Goal: Information Seeking & Learning: Learn about a topic

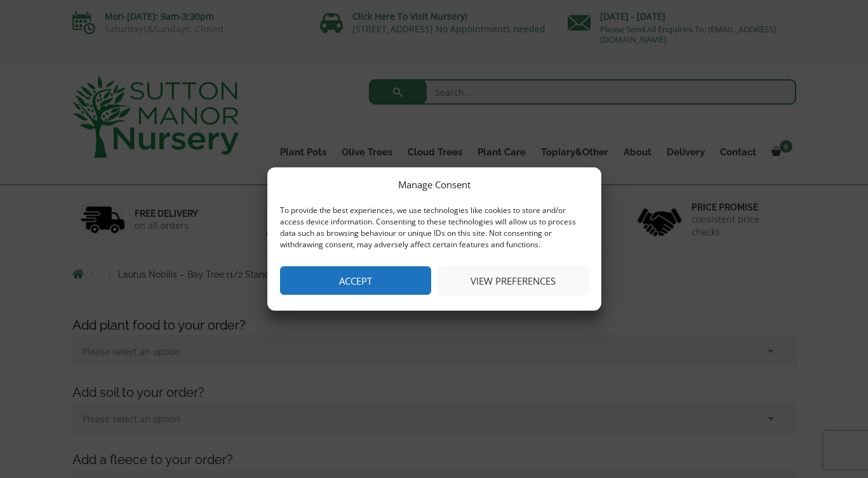
click at [346, 280] on button "Accept" at bounding box center [355, 281] width 151 height 29
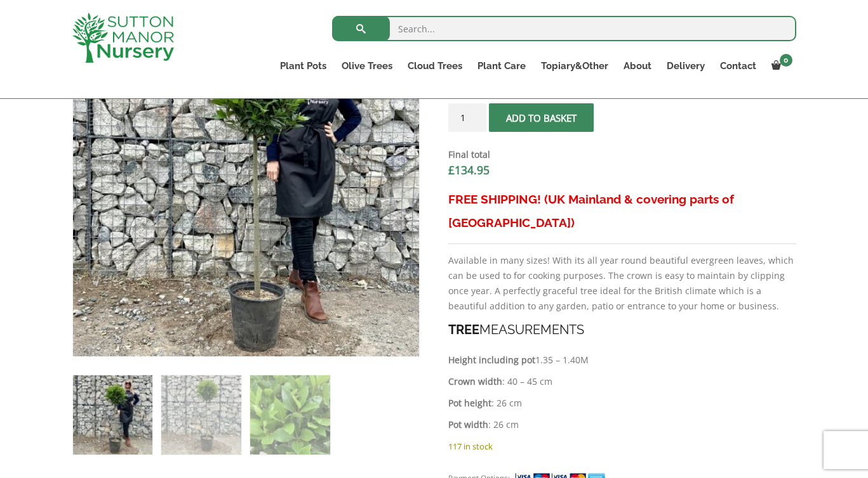
scroll to position [502, 0]
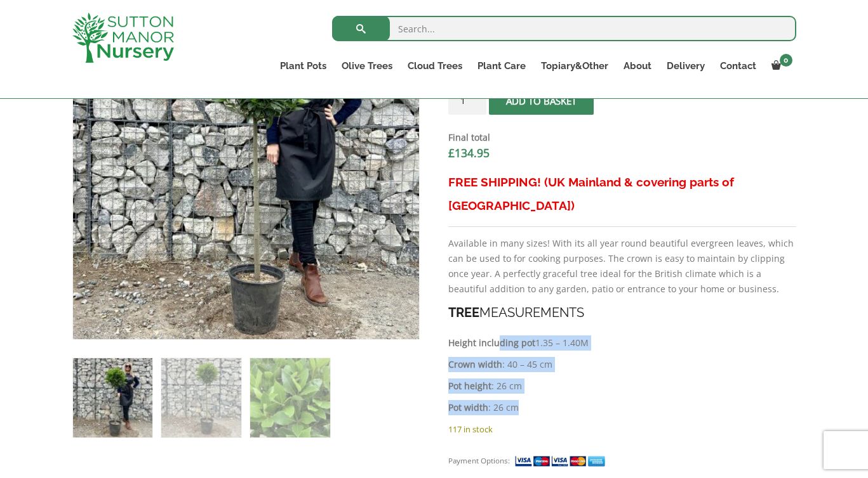
drag, startPoint x: 516, startPoint y: 395, endPoint x: 497, endPoint y: 313, distance: 84.0
click at [497, 313] on div "FREE SHIPPING! (UK Mainland & covering parts of Scotland) Available in many siz…" at bounding box center [621, 296] width 347 height 251
click at [497, 337] on strong "Height including pot" at bounding box center [491, 343] width 87 height 12
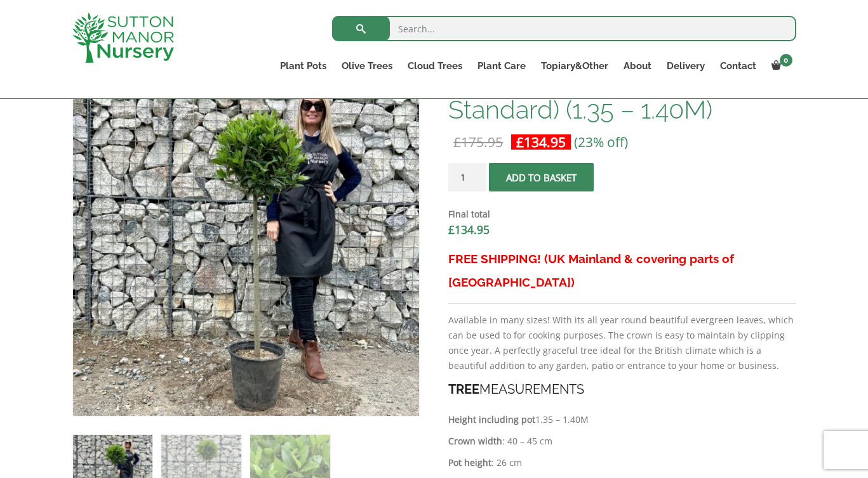
scroll to position [418, 0]
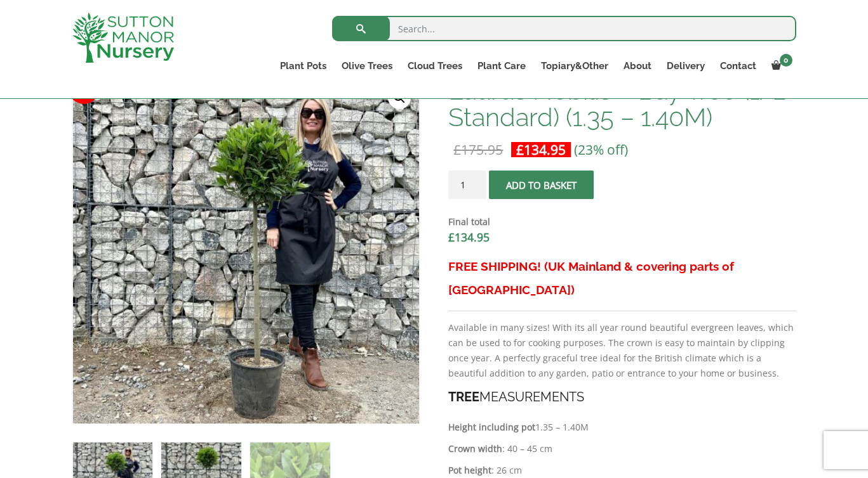
click at [178, 457] on img at bounding box center [200, 482] width 79 height 79
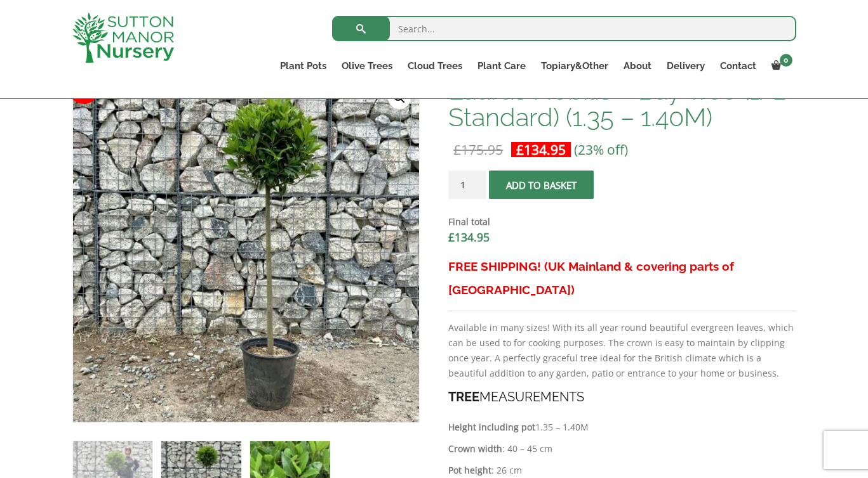
click at [284, 449] on img at bounding box center [289, 481] width 79 height 79
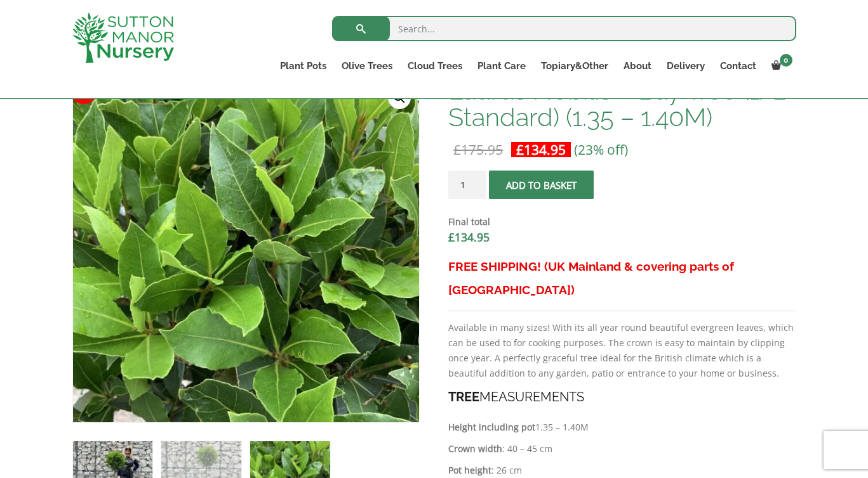
click at [109, 456] on img at bounding box center [112, 481] width 79 height 79
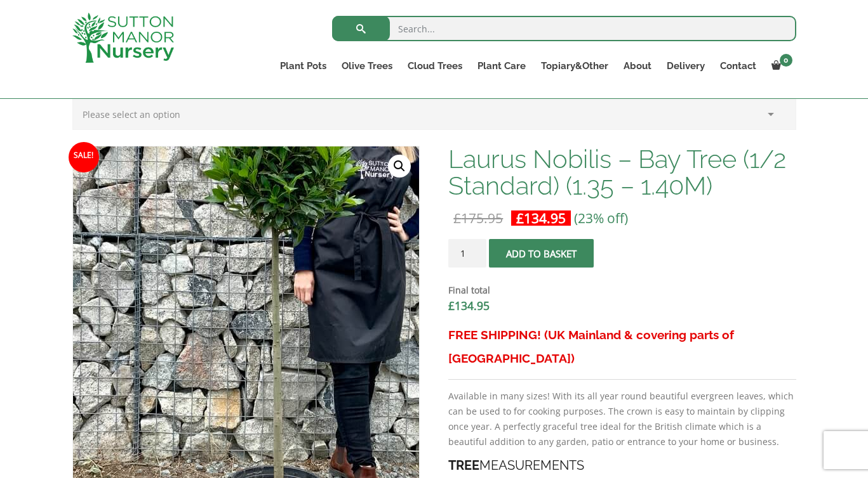
scroll to position [341, 0]
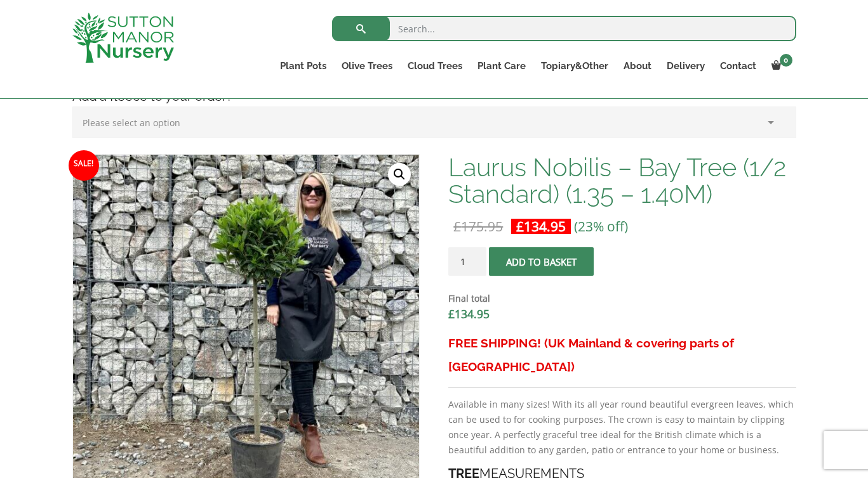
click at [520, 30] on input "search" at bounding box center [564, 28] width 464 height 25
type input "k"
click at [520, 30] on input "laurus nobilis" at bounding box center [564, 28] width 464 height 25
type input "laurus nobilis"
click at [332, 16] on button "submit" at bounding box center [361, 28] width 58 height 25
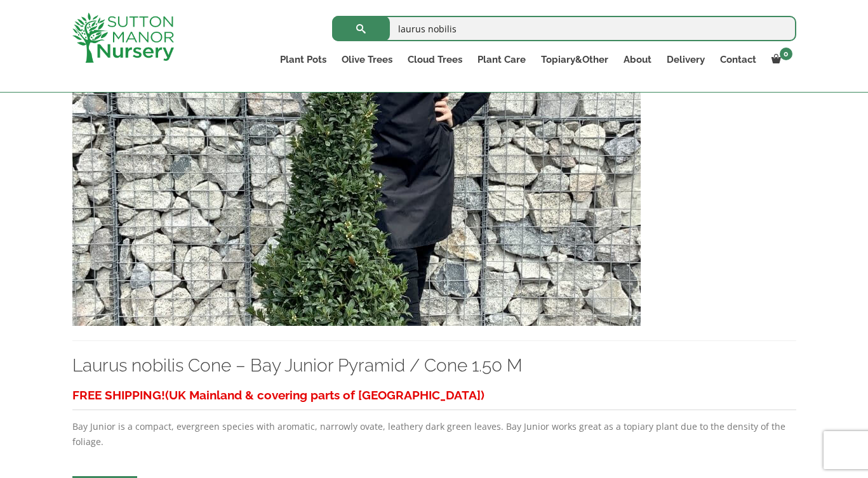
scroll to position [4419, 0]
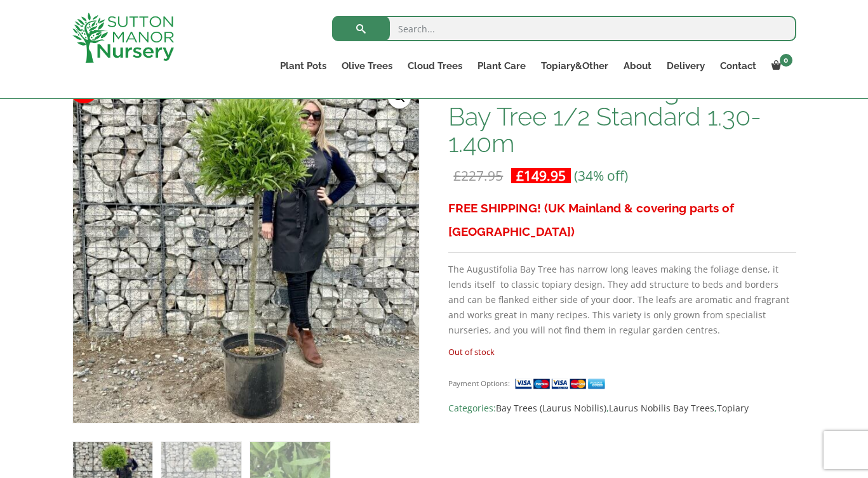
scroll to position [216, 0]
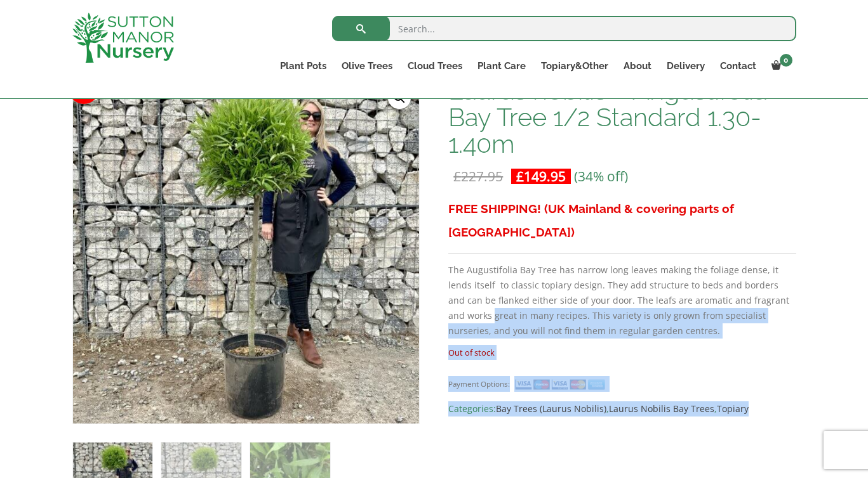
drag, startPoint x: 434, startPoint y: 230, endPoint x: 451, endPoint y: 290, distance: 62.5
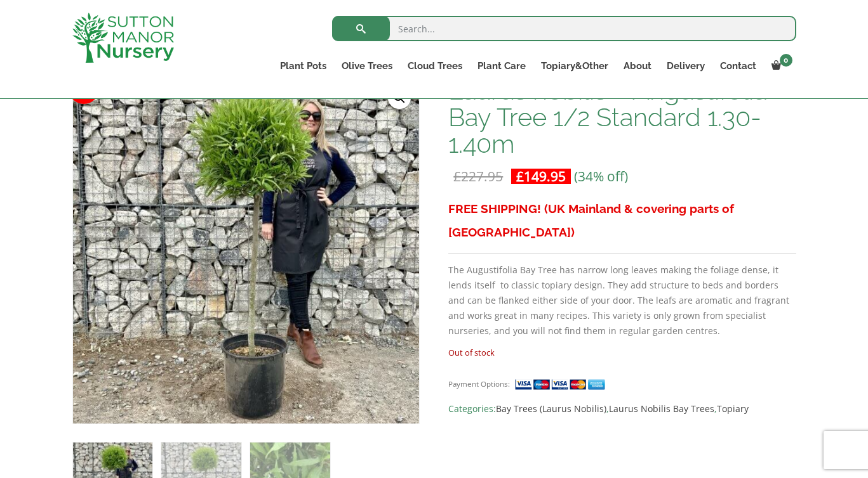
click at [468, 268] on p "The Augustifolia Bay Tree has narrow long leaves making the foliage dense, it l…" at bounding box center [621, 301] width 347 height 76
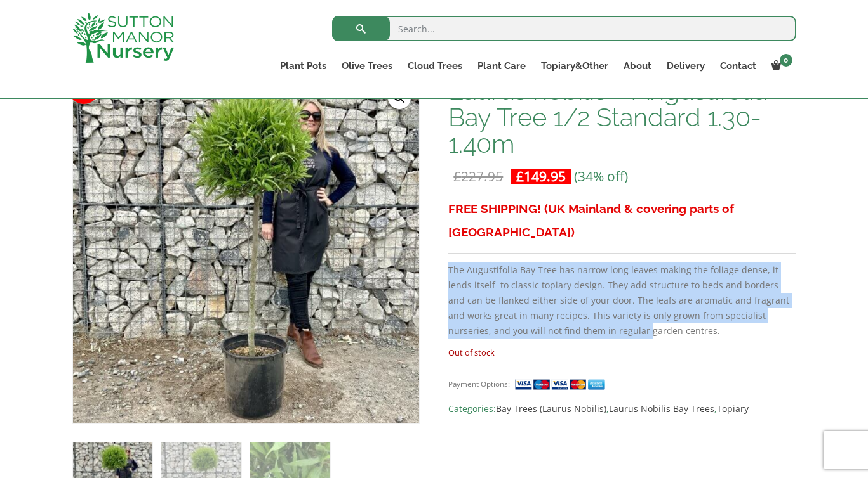
drag, startPoint x: 567, startPoint y: 312, endPoint x: 458, endPoint y: 237, distance: 132.9
click at [458, 237] on div "FREE SHIPPING! (UK Mainland & covering parts of Scotland) The Augustifolia Bay …" at bounding box center [621, 271] width 347 height 148
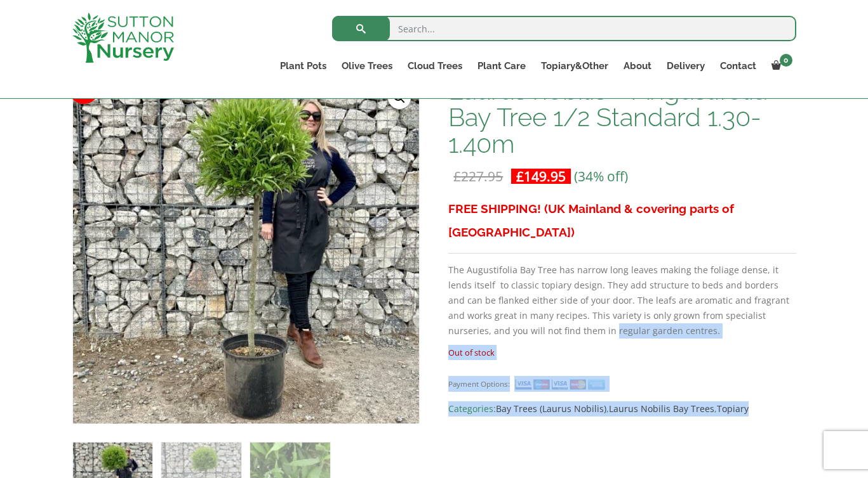
drag, startPoint x: 449, startPoint y: 242, endPoint x: 534, endPoint y: 303, distance: 105.1
click at [534, 303] on p "The Augustifolia Bay Tree has narrow long leaves making the foliage dense, it l…" at bounding box center [621, 301] width 347 height 76
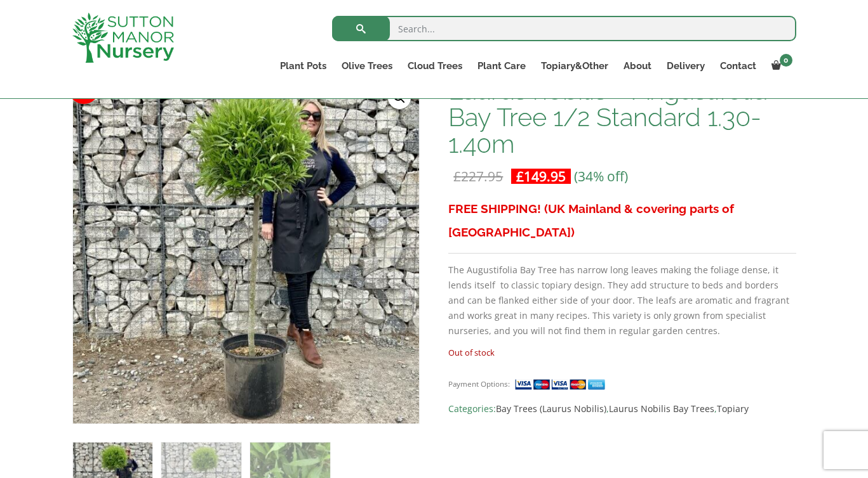
scroll to position [152, 0]
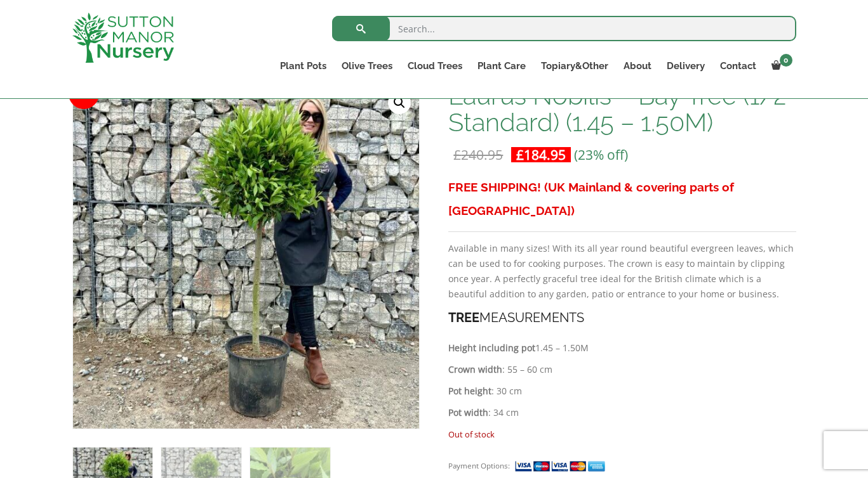
scroll to position [213, 0]
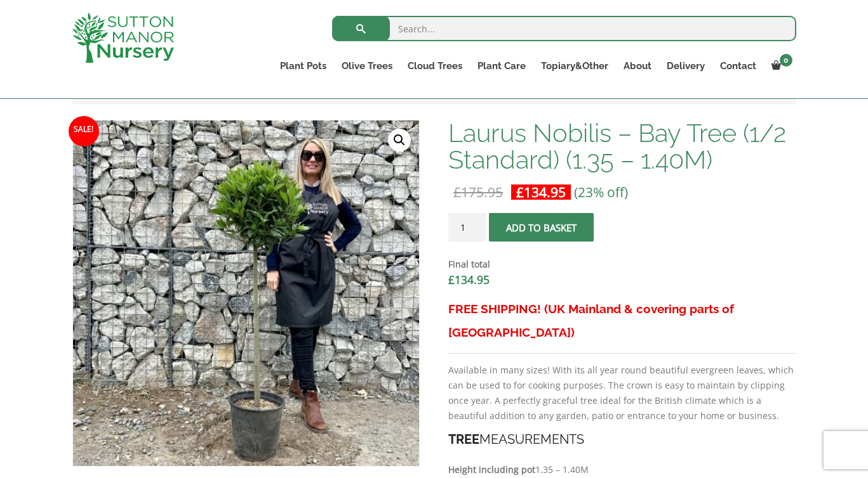
scroll to position [491, 0]
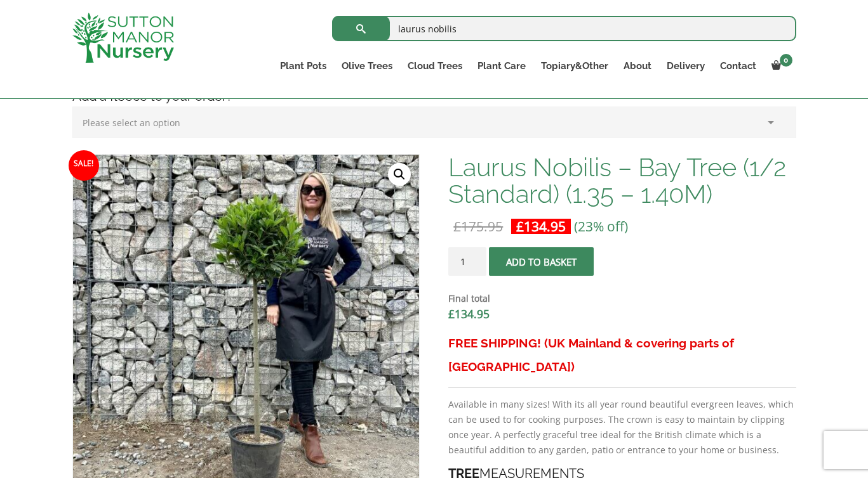
scroll to position [341, 0]
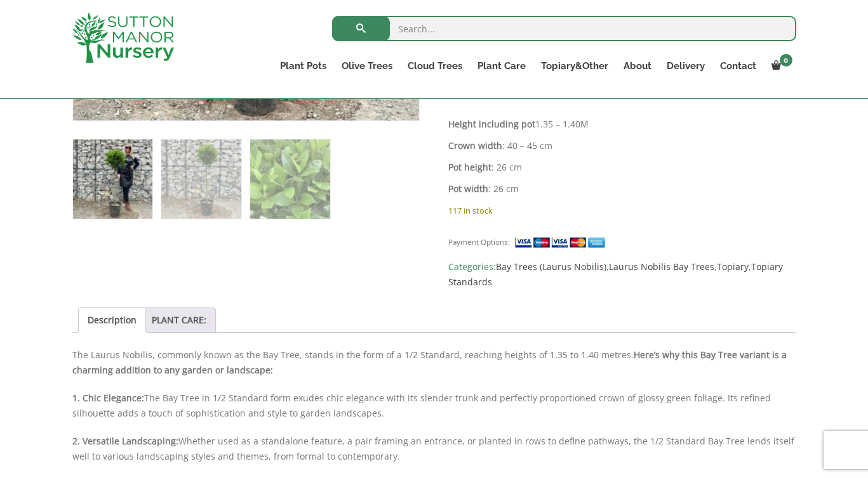
scroll to position [831, 0]
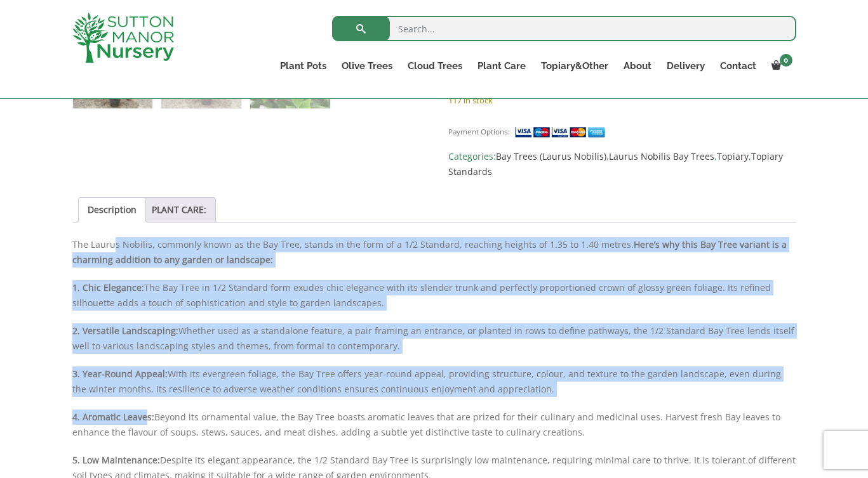
drag, startPoint x: 112, startPoint y: 225, endPoint x: 148, endPoint y: 395, distance: 173.3
click at [148, 395] on div "Description The Laurus Nobilis, commonly known as the Bay Tree, stands in the f…" at bounding box center [433, 431] width 723 height 388
click at [148, 411] on strong "4. Aromatic Leaves:" at bounding box center [113, 417] width 82 height 12
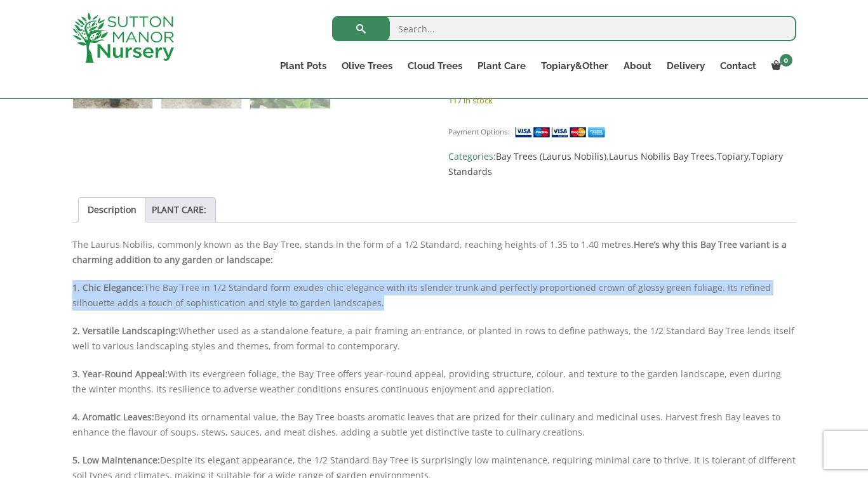
drag, startPoint x: 324, startPoint y: 286, endPoint x: 320, endPoint y: 253, distance: 33.3
click at [320, 253] on div "Description The Laurus Nobilis, commonly known as the Bay Tree, stands in the f…" at bounding box center [433, 431] width 723 height 388
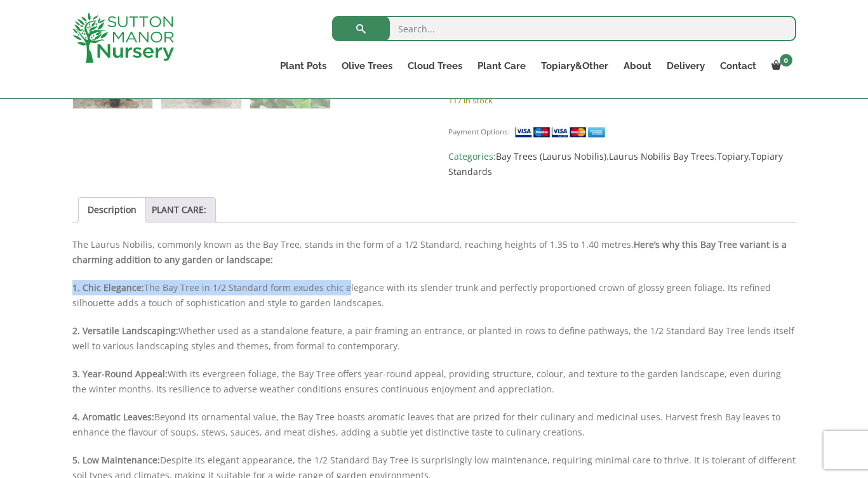
drag, startPoint x: 322, startPoint y: 246, endPoint x: 340, endPoint y: 270, distance: 30.8
click at [340, 270] on div "Description The Laurus Nobilis, commonly known as the Bay Tree, stands in the f…" at bounding box center [433, 431] width 723 height 388
click at [342, 280] on p "1. Chic Elegance: The Bay Tree in 1/2 Standard form exudes chic elegance with i…" at bounding box center [433, 295] width 723 height 30
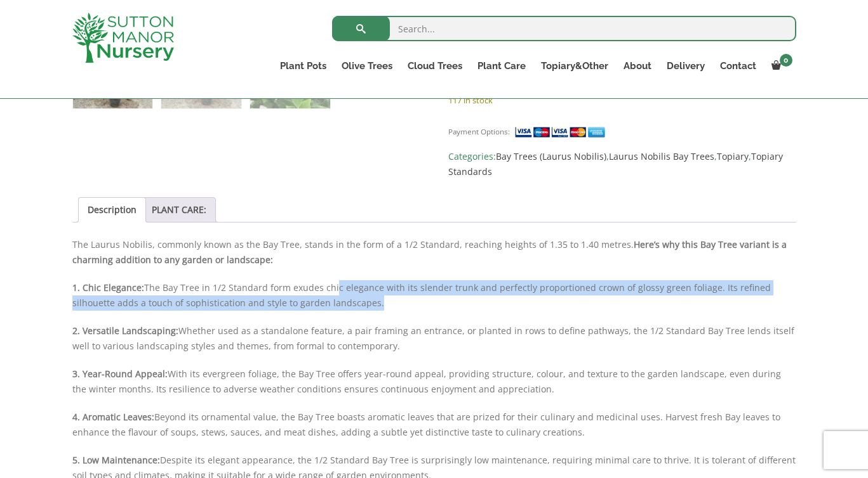
drag, startPoint x: 333, startPoint y: 277, endPoint x: 341, endPoint y: 293, distance: 17.9
click at [341, 293] on div "Description The Laurus Nobilis, commonly known as the Bay Tree, stands in the f…" at bounding box center [433, 431] width 723 height 388
